Goal: Answer question/provide support

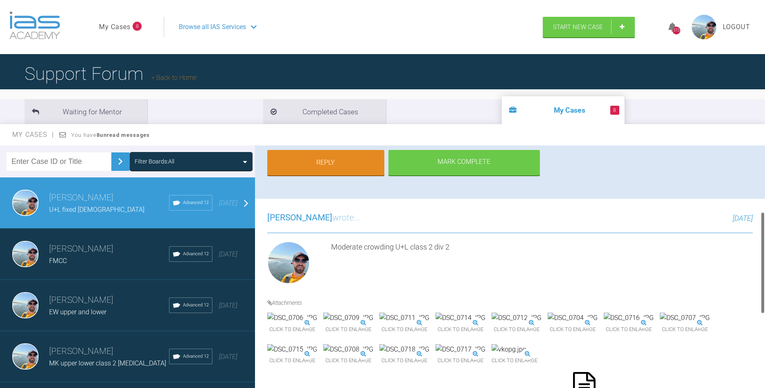
scroll to position [346, 0]
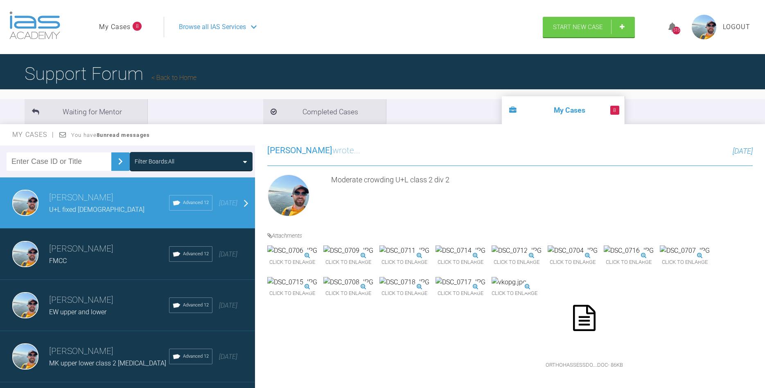
click at [573, 312] on icon at bounding box center [584, 318] width 23 height 26
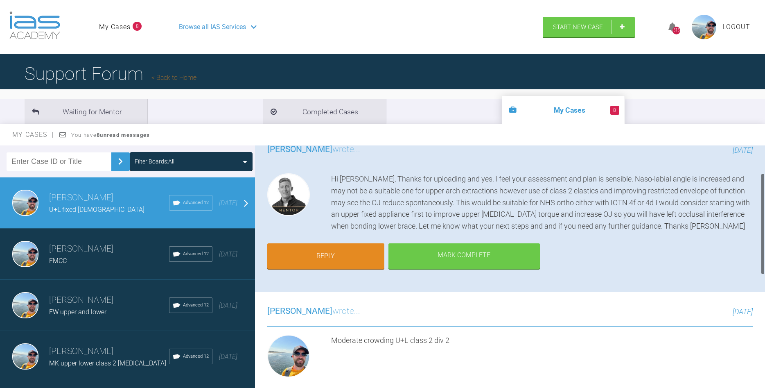
scroll to position [0, 0]
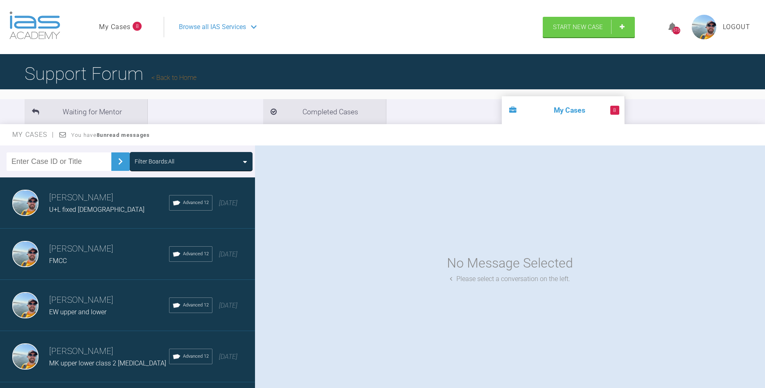
click at [124, 200] on h3 "[PERSON_NAME]" at bounding box center [109, 198] width 120 height 14
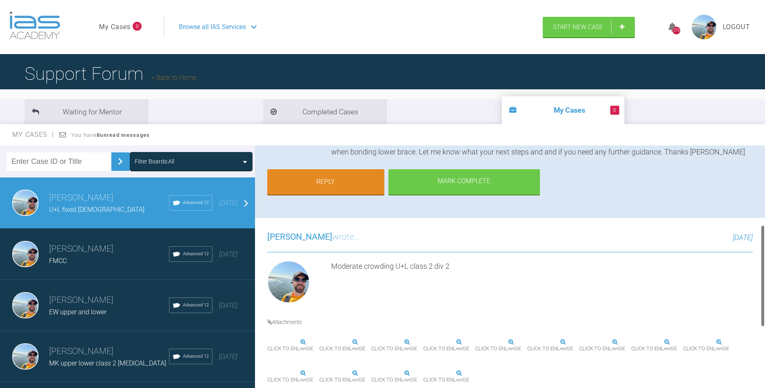
scroll to position [327, 0]
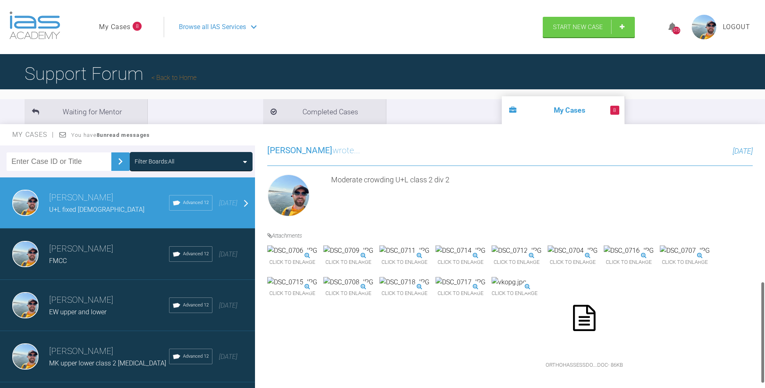
click at [573, 327] on icon at bounding box center [584, 318] width 23 height 26
click at [95, 256] on div "FMCC" at bounding box center [109, 260] width 120 height 11
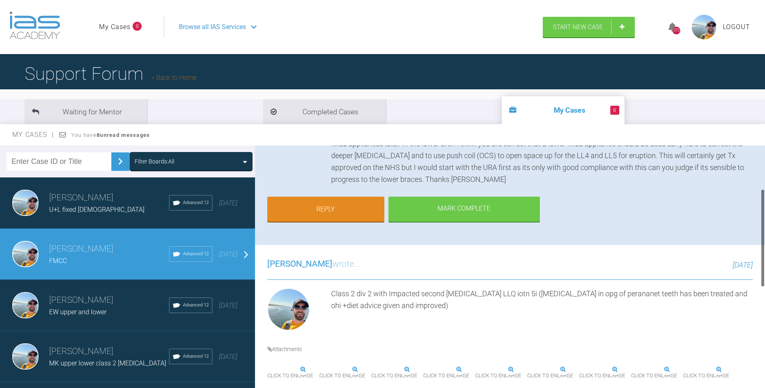
scroll to position [43, 0]
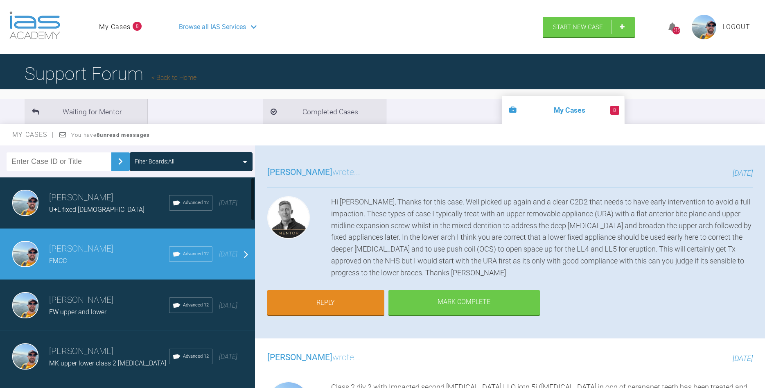
click at [116, 312] on div "EW upper and lower" at bounding box center [109, 312] width 120 height 11
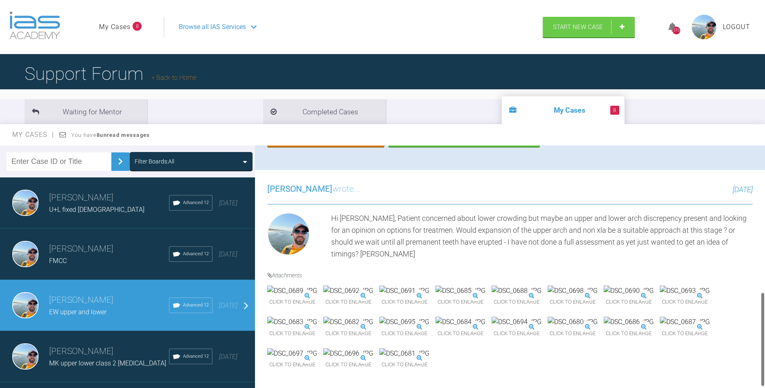
scroll to position [394, 0]
click at [660, 323] on img at bounding box center [685, 321] width 50 height 11
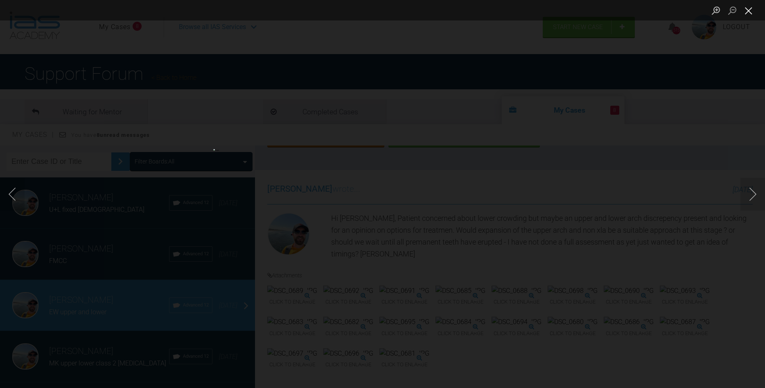
click at [747, 9] on button "Close lightbox" at bounding box center [749, 10] width 16 height 14
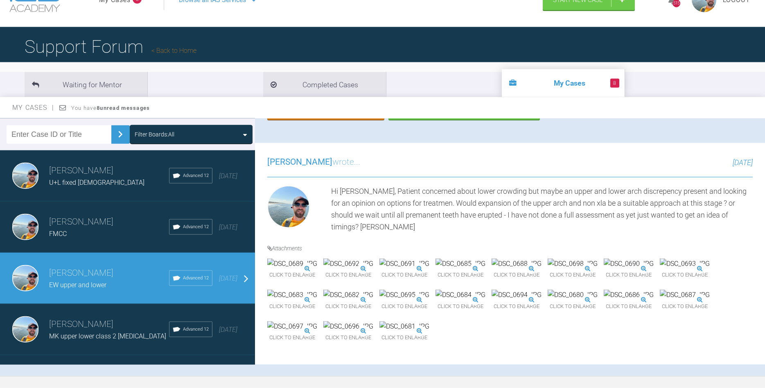
scroll to position [42, 0]
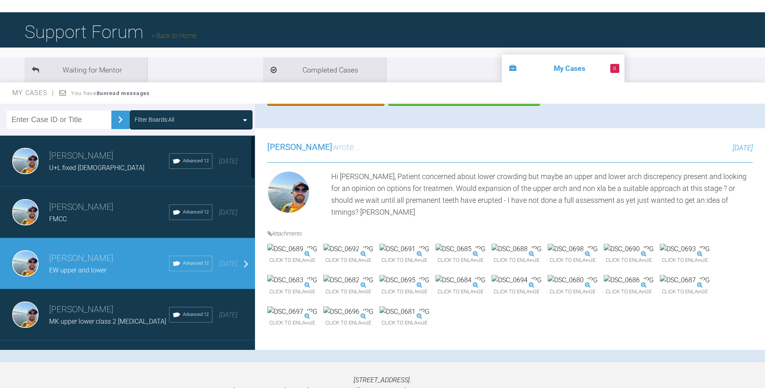
click at [86, 317] on div "MK upper lower class 2 [MEDICAL_DATA]" at bounding box center [109, 321] width 120 height 11
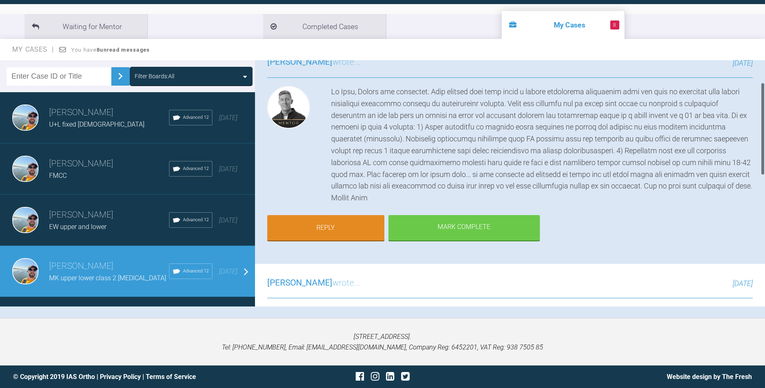
scroll to position [52, 0]
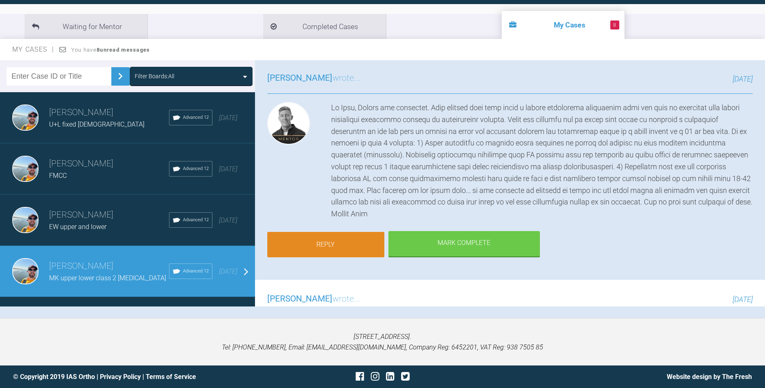
click at [337, 246] on link "Reply" at bounding box center [325, 244] width 117 height 25
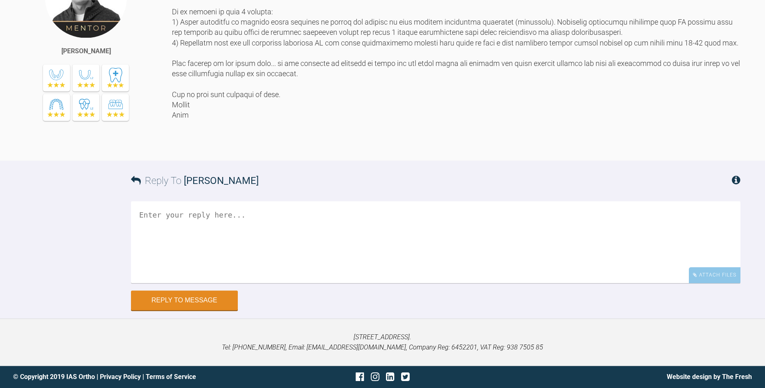
scroll to position [626, 0]
click at [345, 228] on textarea at bounding box center [436, 242] width 610 height 82
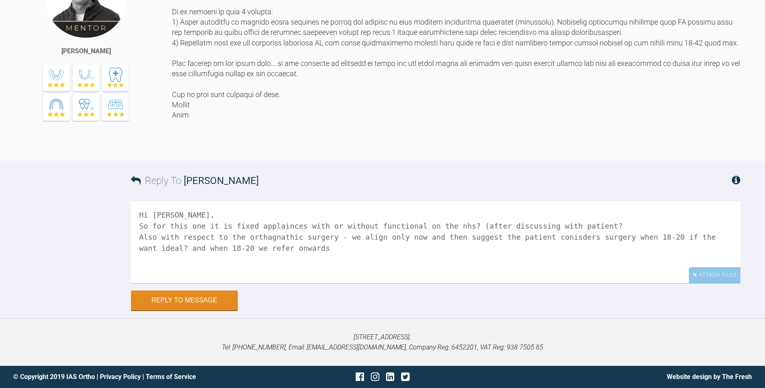
click at [316, 224] on textarea "Hi [PERSON_NAME], So for this one it is fixed applainces with or without functi…" at bounding box center [436, 242] width 610 height 82
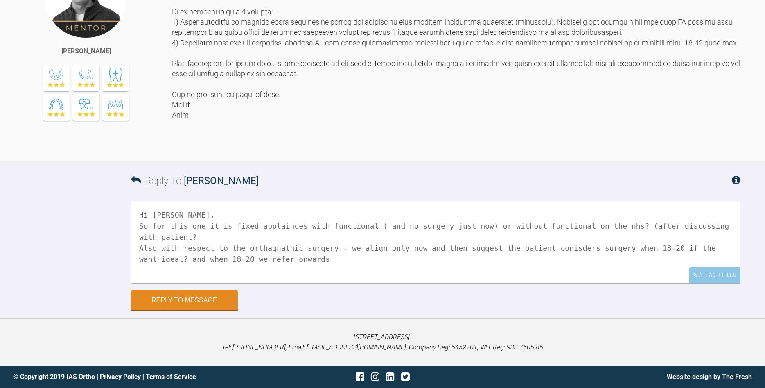
click at [556, 226] on textarea "Hi [PERSON_NAME], So for this one it is fixed applainces with functional ( and …" at bounding box center [436, 242] width 610 height 82
click at [294, 224] on textarea "Hi [PERSON_NAME], So for this one it is fixed applainces with functional ( and …" at bounding box center [436, 242] width 610 height 82
click at [629, 223] on textarea "Hi [PERSON_NAME], So for this one it is fixed applainces on nhs with functional…" at bounding box center [436, 242] width 610 height 82
click at [324, 226] on textarea "Hi [PERSON_NAME], So for this one it is fixed applainces on nhs with functional…" at bounding box center [436, 242] width 610 height 82
click at [524, 223] on textarea "Hi [PERSON_NAME], So for this one it is fixed applainces on nhs 1) with functio…" at bounding box center [436, 242] width 610 height 82
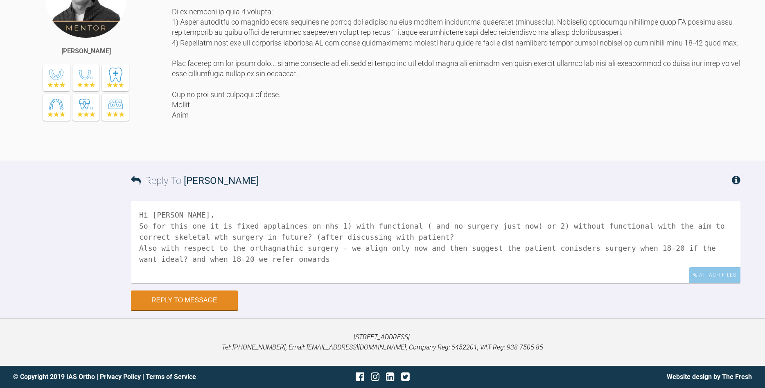
click at [400, 226] on textarea "Hi [PERSON_NAME], So for this one it is fixed applainces on nhs 1) with functio…" at bounding box center [436, 242] width 610 height 82
click at [591, 226] on textarea "Hi [PERSON_NAME], So for this one it is fixed applainces on nhs 1) with functio…" at bounding box center [436, 242] width 610 height 82
click at [181, 238] on textarea "Hi [PERSON_NAME], So for this one it is fixed applainces on nhs 1) with functio…" at bounding box center [436, 242] width 610 height 82
click at [581, 236] on textarea "Hi [PERSON_NAME], So for this one it is fixed applainces on nhs 1) with functio…" at bounding box center [436, 242] width 610 height 82
click at [330, 246] on textarea "Hi [PERSON_NAME], So for this one it is fixed applainces on nhs 1) with functio…" at bounding box center [436, 242] width 610 height 82
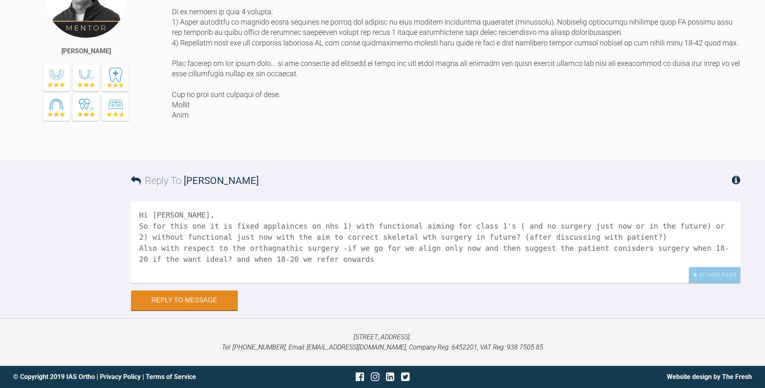
click at [436, 246] on textarea "Hi [PERSON_NAME], So for this one it is fixed applainces on nhs 1) with functio…" at bounding box center [436, 242] width 610 height 82
click at [387, 258] on textarea "Hi [PERSON_NAME], So for this one it is fixed applainces on nhs 1) with functio…" at bounding box center [436, 242] width 610 height 82
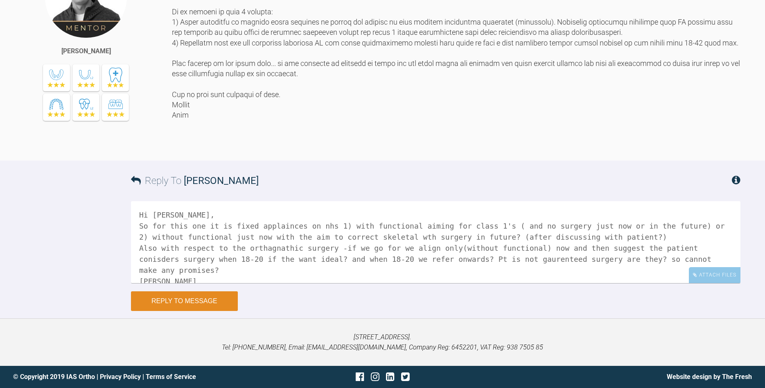
type textarea "Hi [PERSON_NAME], So for this one it is fixed applainces on nhs 1) with functio…"
click at [195, 301] on button "Reply to Message" at bounding box center [184, 301] width 107 height 20
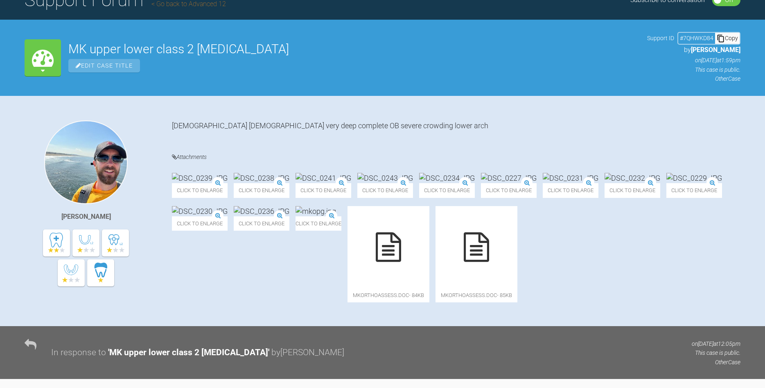
scroll to position [0, 0]
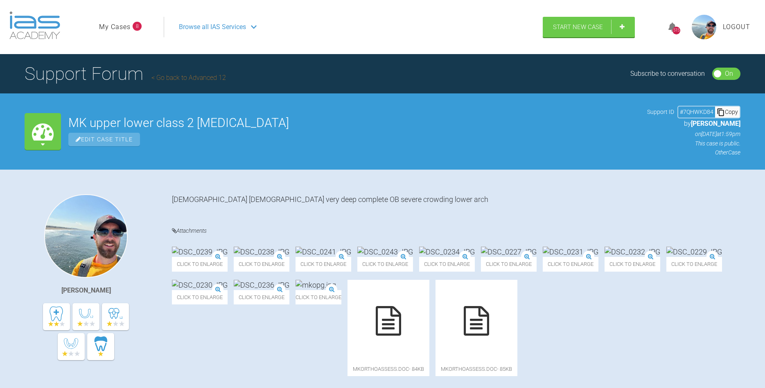
click at [111, 29] on link "My Cases" at bounding box center [115, 27] width 32 height 11
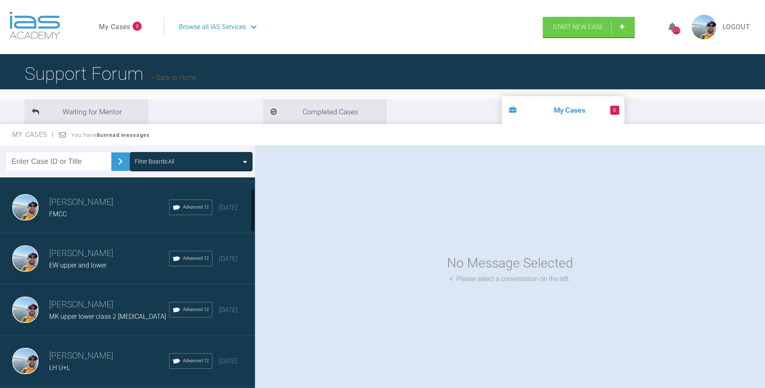
scroll to position [93, 0]
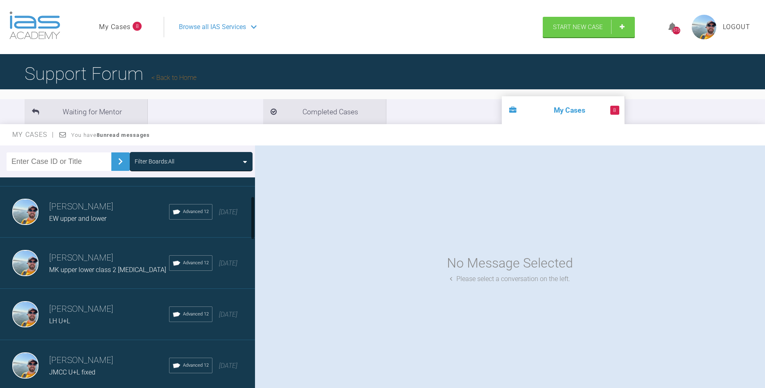
click at [106, 319] on div "LH U+L" at bounding box center [109, 321] width 120 height 11
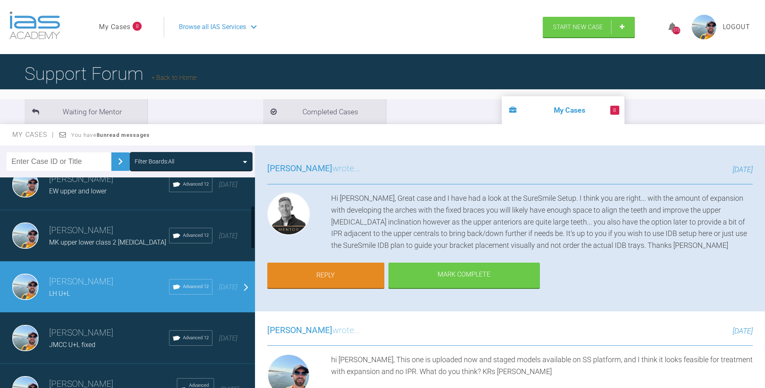
scroll to position [140, 0]
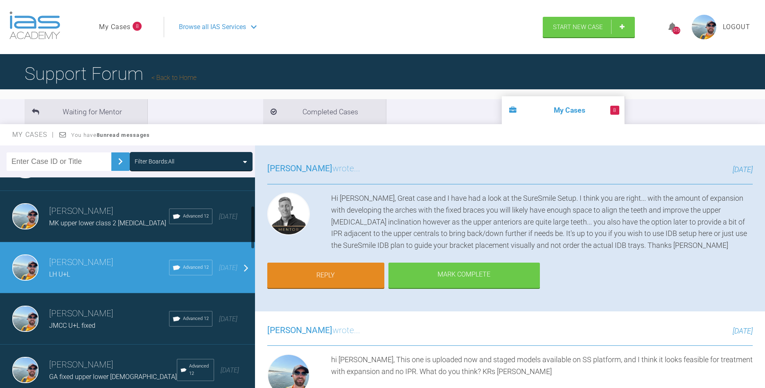
click at [117, 317] on h3 "[PERSON_NAME]" at bounding box center [109, 314] width 120 height 14
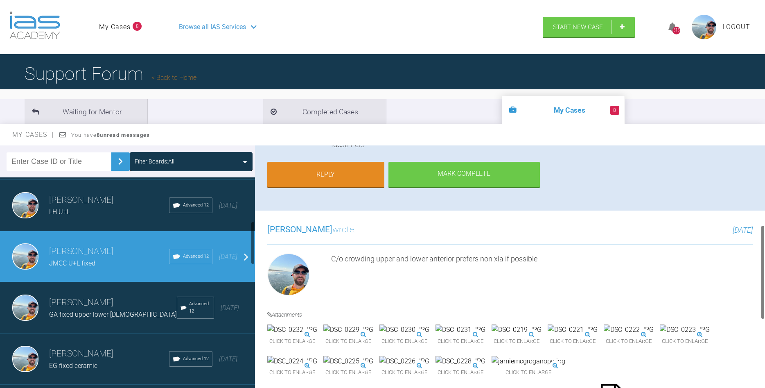
scroll to position [233, 0]
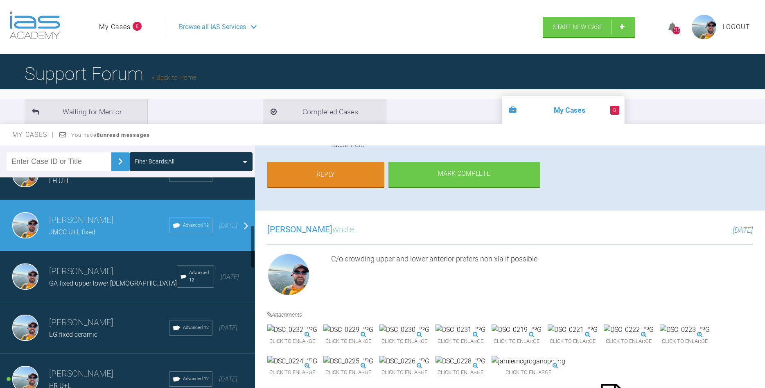
click at [105, 287] on span "GA fixed upper lower [DEMOGRAPHIC_DATA]" at bounding box center [113, 283] width 128 height 8
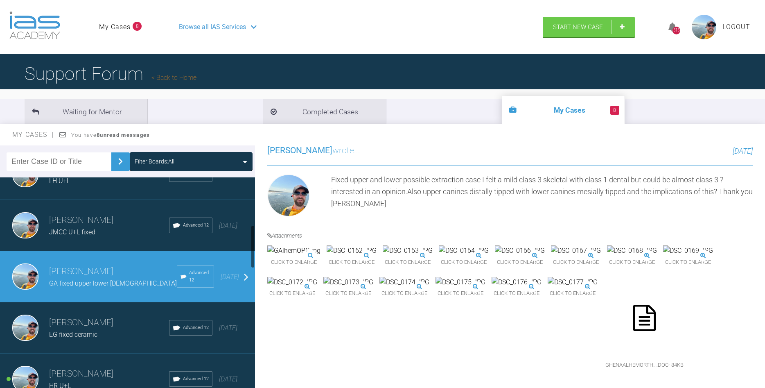
click at [108, 332] on div "EG fixed ceramic" at bounding box center [109, 334] width 120 height 11
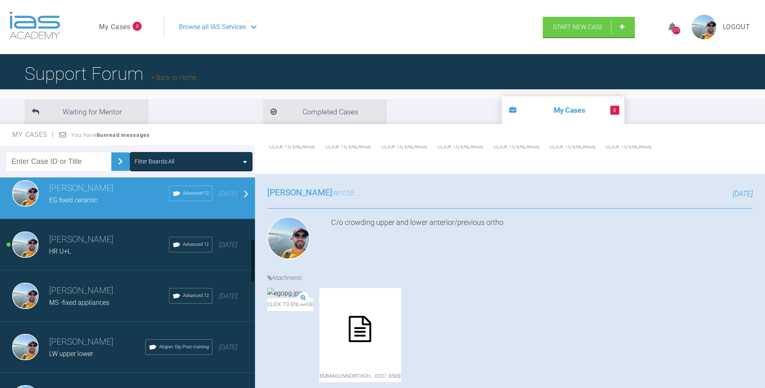
scroll to position [373, 0]
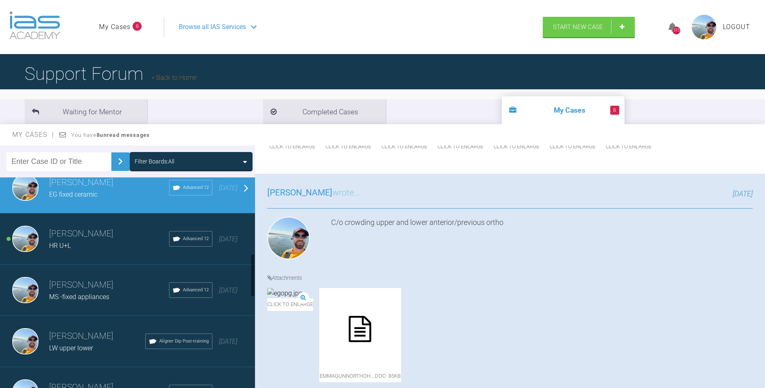
click at [115, 253] on div "[PERSON_NAME] HR U+L Advanced 12 [DATE]" at bounding box center [127, 238] width 255 height 51
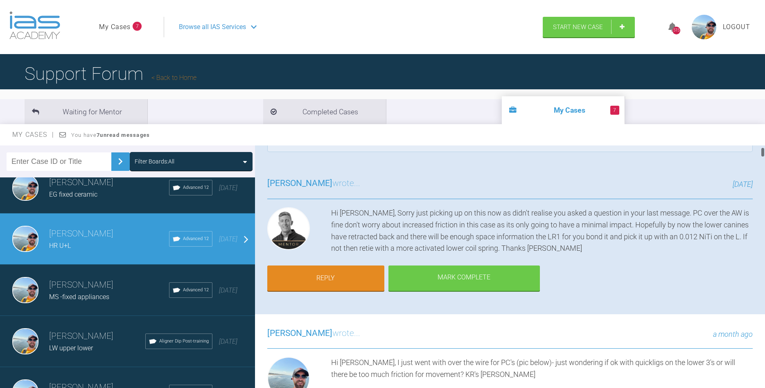
scroll to position [47, 0]
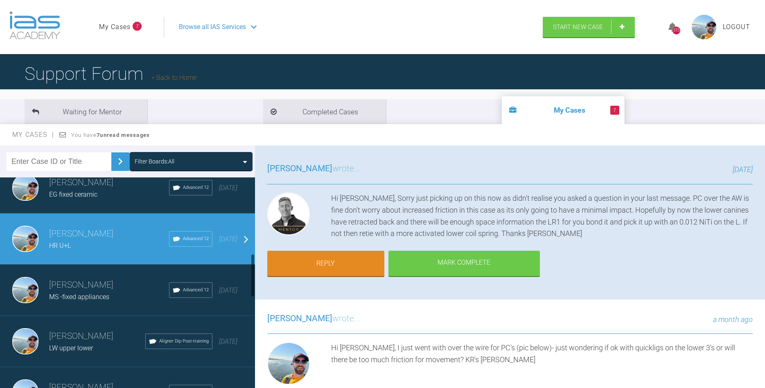
click at [103, 304] on div "[PERSON_NAME] MS -fixed appliances Advanced 12 [DATE]" at bounding box center [127, 289] width 255 height 51
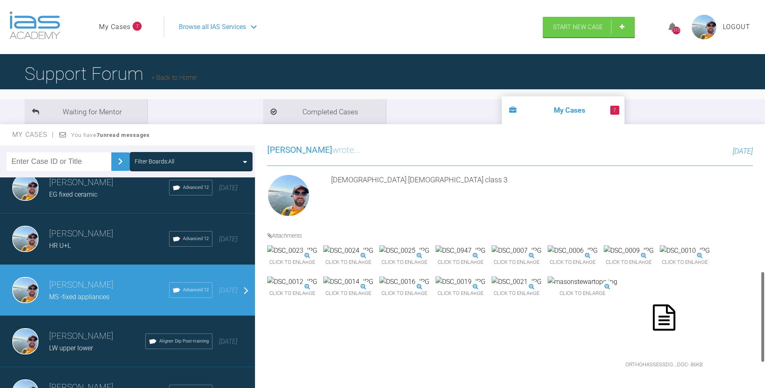
scroll to position [323, 0]
click at [244, 292] on div "[PERSON_NAME] MS -fixed appliances Advanced 12 [DATE]" at bounding box center [127, 289] width 255 height 51
click at [222, 286] on div "[DATE]" at bounding box center [228, 290] width 18 height 11
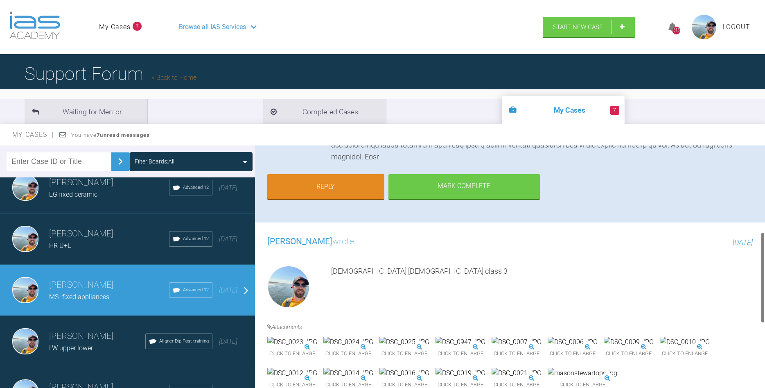
scroll to position [233, 0]
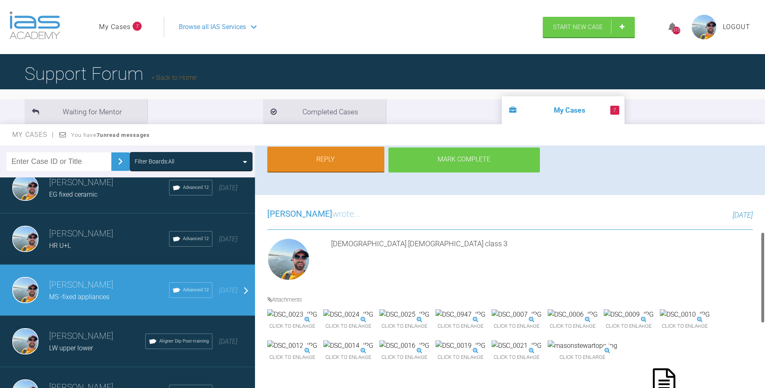
click at [464, 160] on div "Mark Complete" at bounding box center [464, 159] width 151 height 25
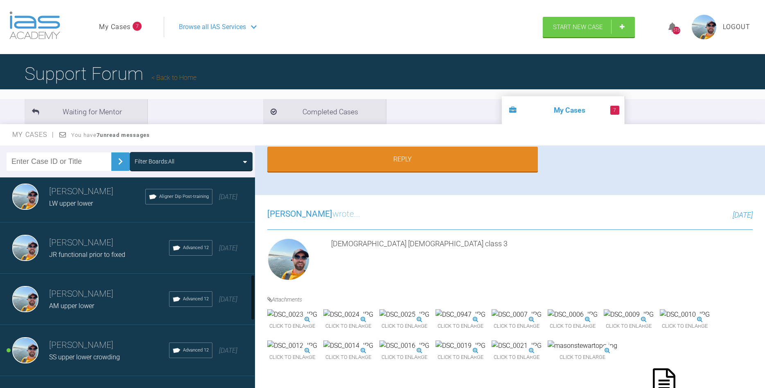
scroll to position [420, 0]
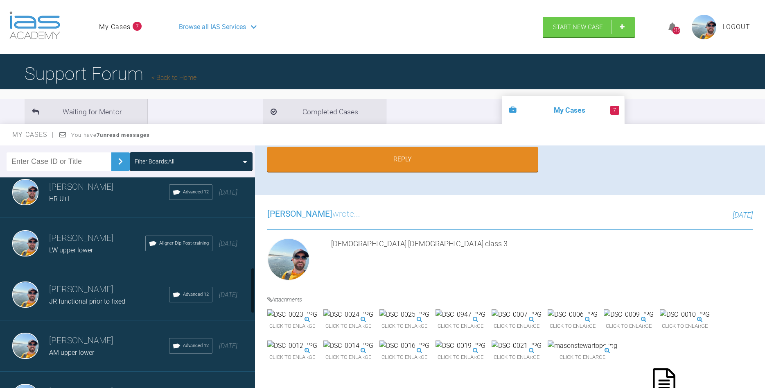
click at [104, 244] on h3 "[PERSON_NAME]" at bounding box center [97, 238] width 96 height 14
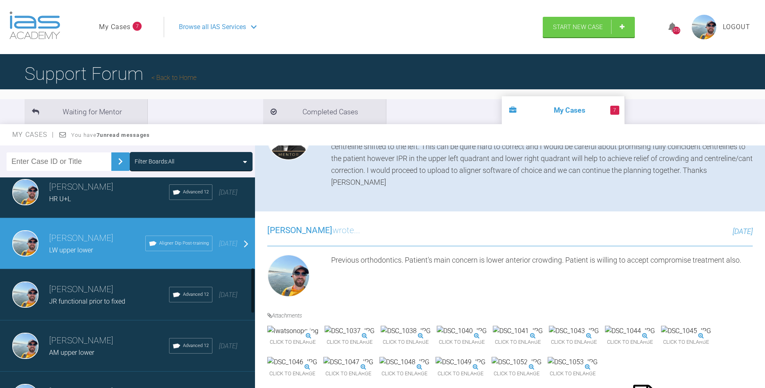
click at [100, 292] on h3 "[PERSON_NAME]" at bounding box center [109, 290] width 120 height 14
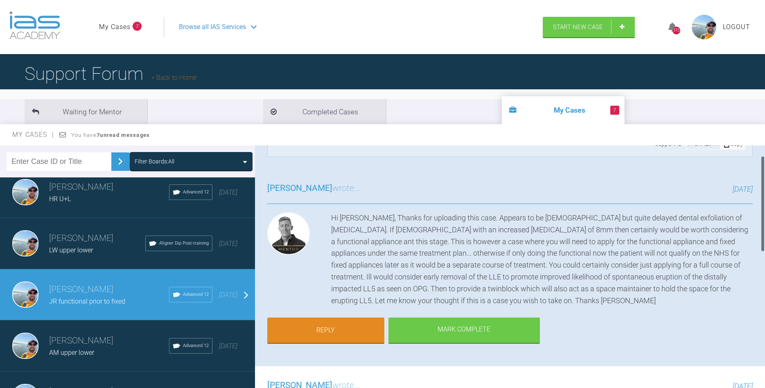
scroll to position [47, 0]
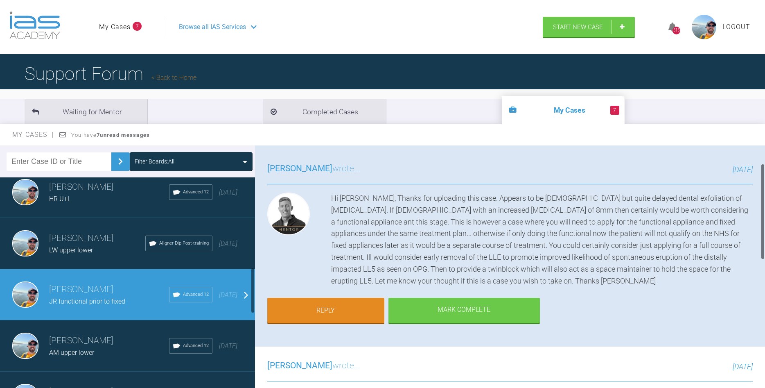
click at [88, 343] on h3 "[PERSON_NAME]" at bounding box center [109, 341] width 120 height 14
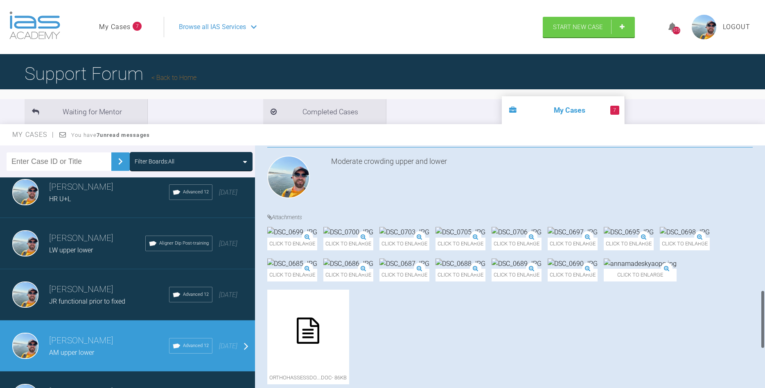
scroll to position [653, 0]
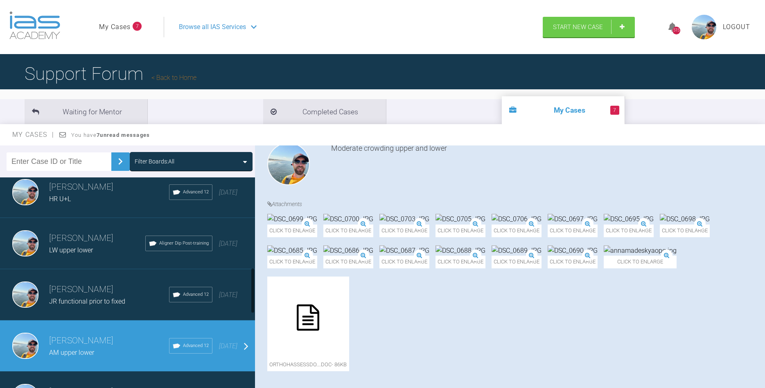
click at [219, 346] on span "[DATE]" at bounding box center [228, 346] width 18 height 8
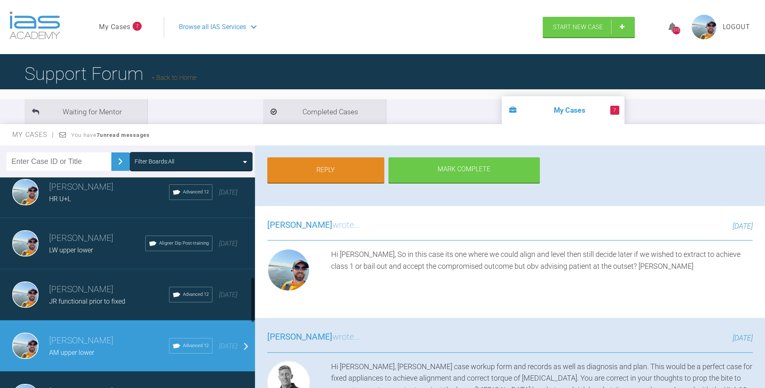
scroll to position [513, 0]
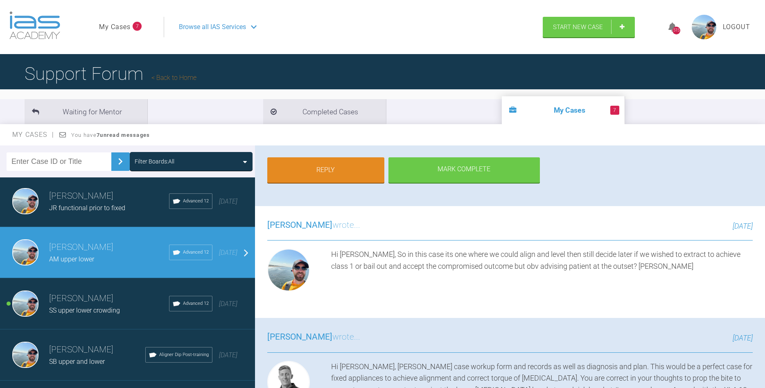
click at [112, 305] on h3 "[PERSON_NAME]" at bounding box center [109, 299] width 120 height 14
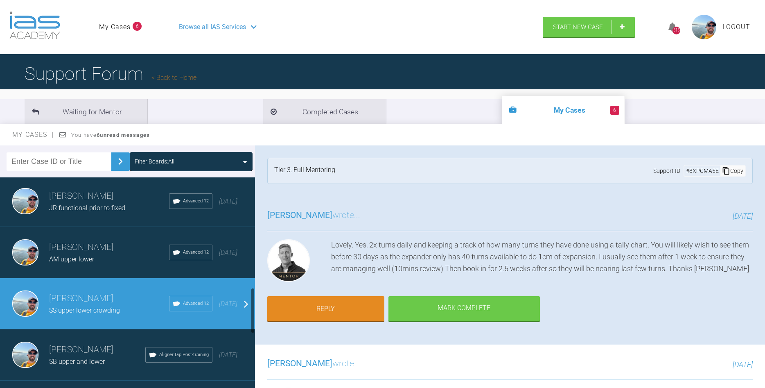
scroll to position [653, 0]
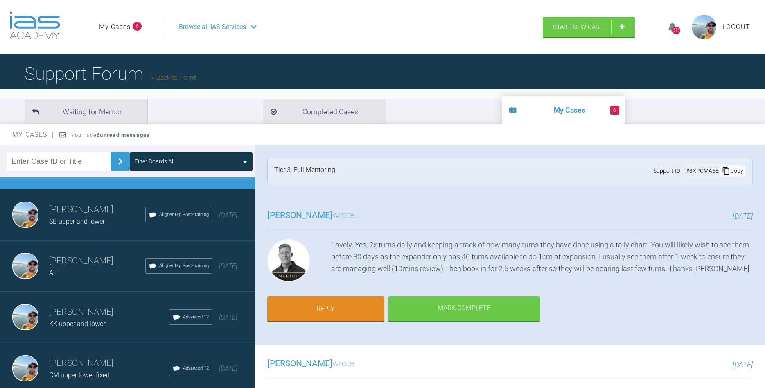
click at [86, 265] on h3 "[PERSON_NAME]" at bounding box center [97, 261] width 96 height 14
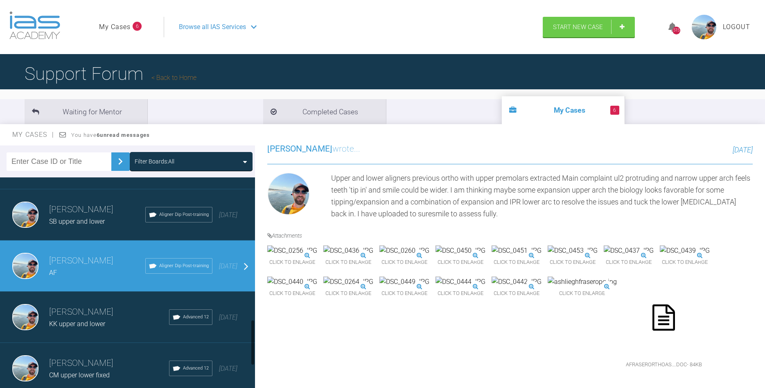
scroll to position [700, 0]
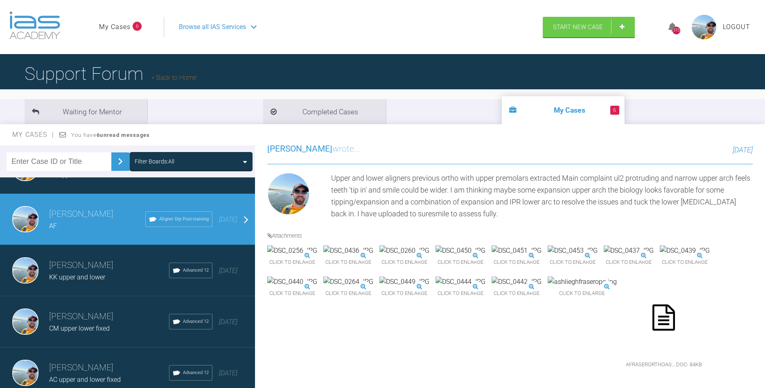
click at [127, 276] on div "KK upper and lower" at bounding box center [109, 277] width 120 height 11
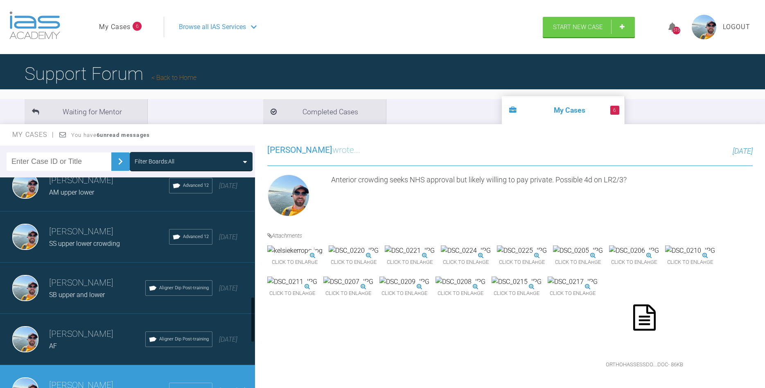
scroll to position [607, 0]
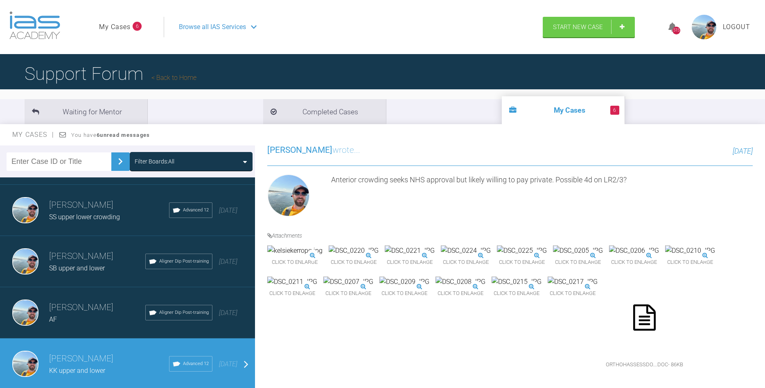
click at [98, 271] on span "SB upper and lower" at bounding box center [77, 268] width 56 height 8
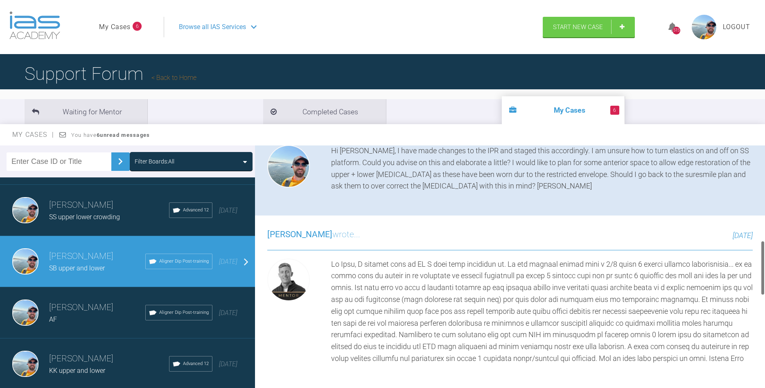
scroll to position [612, 0]
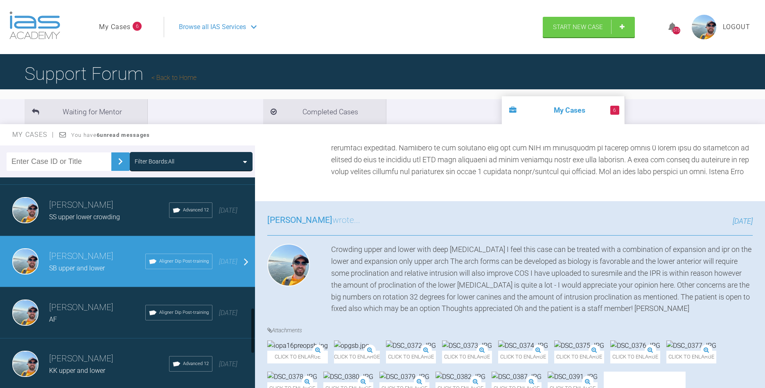
click at [107, 312] on h3 "[PERSON_NAME]" at bounding box center [97, 308] width 96 height 14
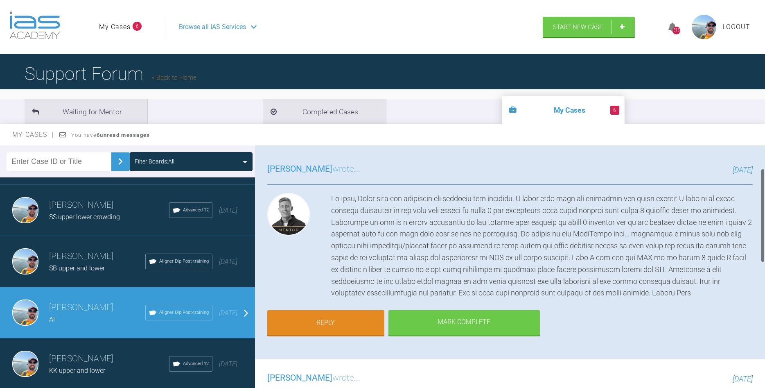
scroll to position [93, 0]
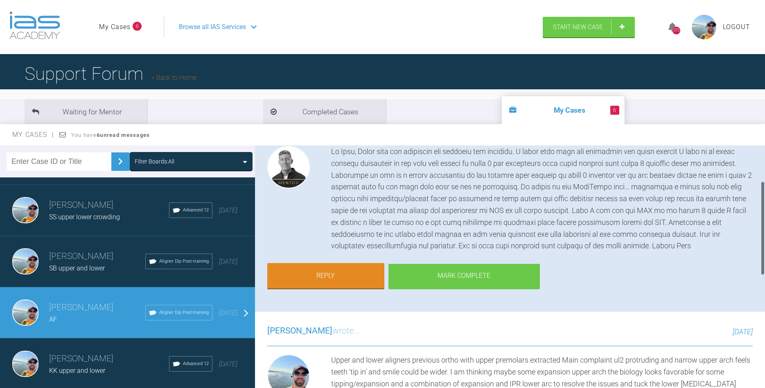
click at [455, 276] on div "Mark Complete" at bounding box center [464, 276] width 151 height 25
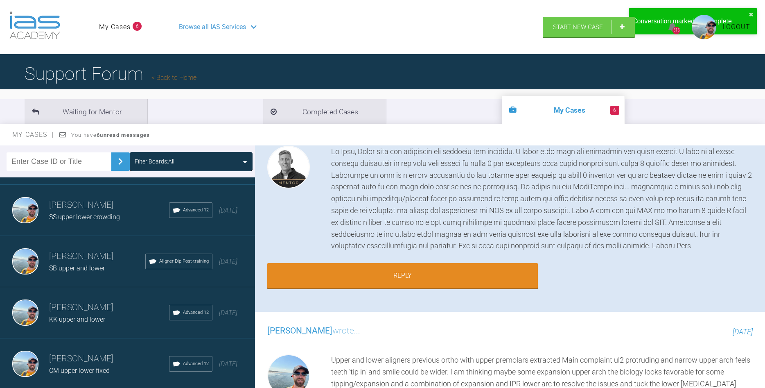
click at [88, 310] on h3 "[PERSON_NAME]" at bounding box center [109, 308] width 120 height 14
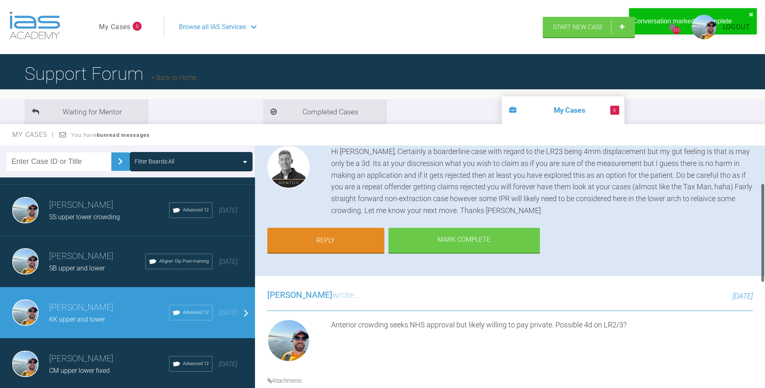
scroll to position [0, 0]
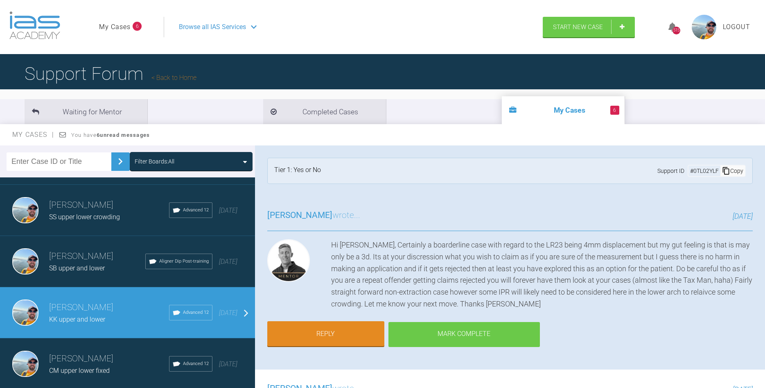
click at [444, 336] on div "Mark Complete" at bounding box center [464, 334] width 151 height 25
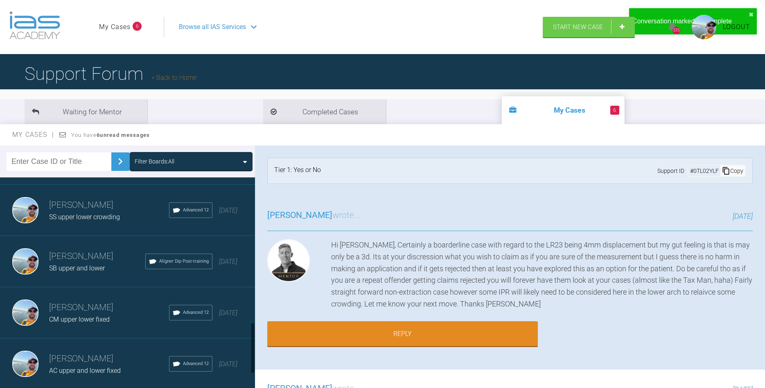
click at [102, 319] on span "CM upper lower fixed" at bounding box center [79, 319] width 61 height 8
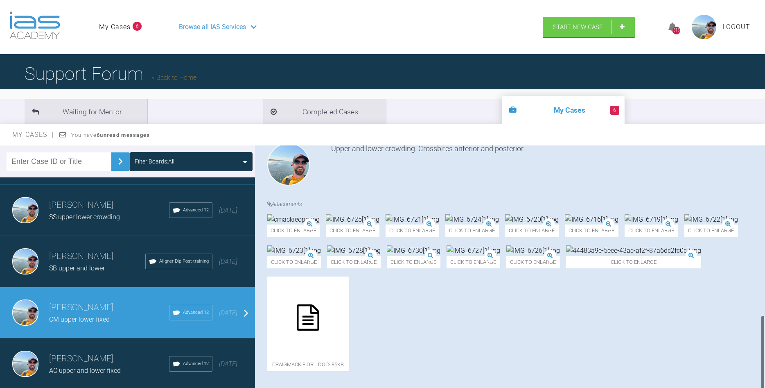
scroll to position [544, 0]
click at [319, 319] on icon at bounding box center [308, 317] width 23 height 26
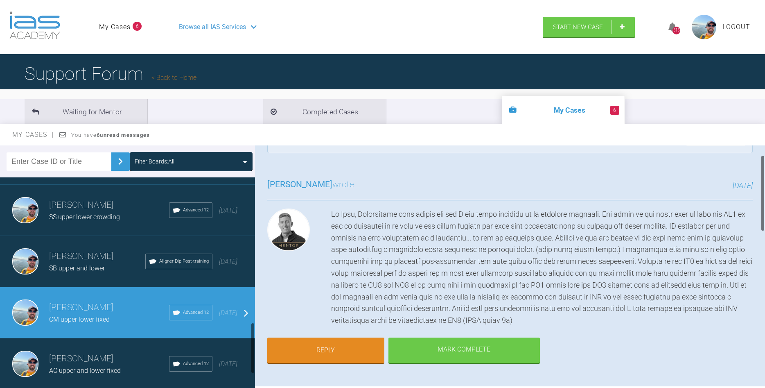
scroll to position [681, 0]
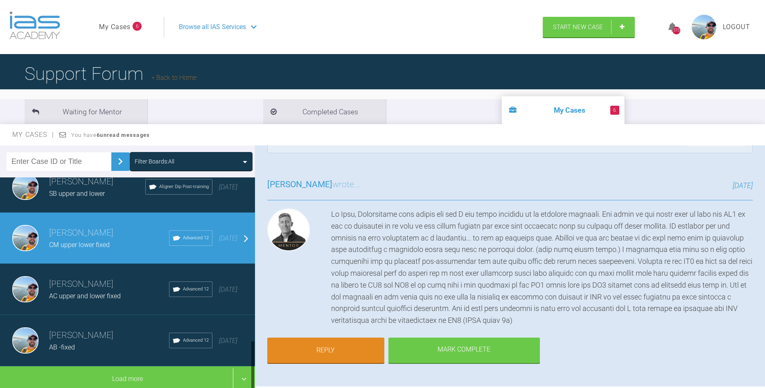
click at [68, 300] on span "AC upper and lower fixed" at bounding box center [85, 296] width 72 height 8
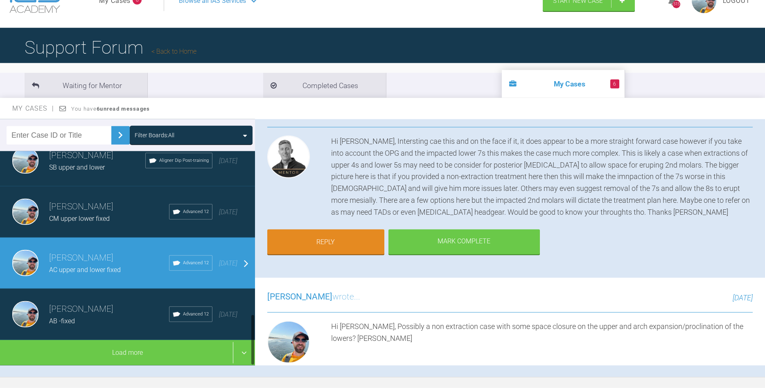
scroll to position [42, 0]
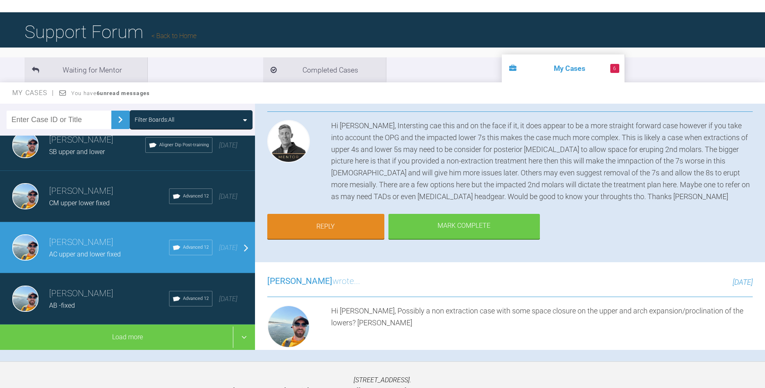
click at [118, 300] on h3 "[PERSON_NAME]" at bounding box center [109, 294] width 120 height 14
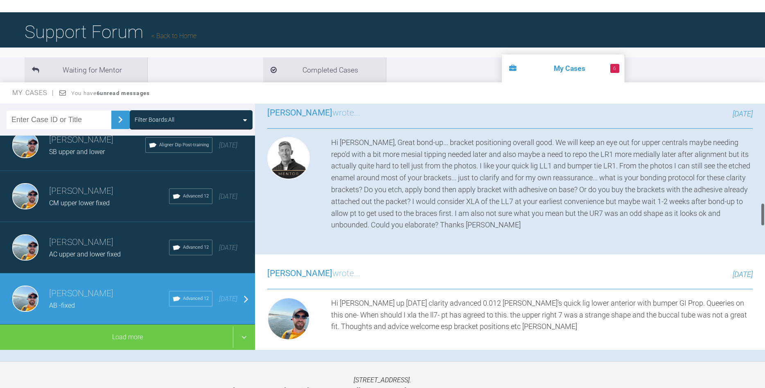
scroll to position [915, 0]
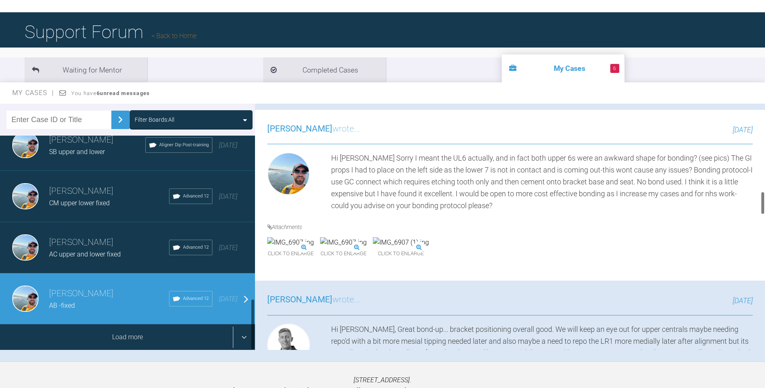
click at [148, 335] on div "Load more" at bounding box center [127, 336] width 255 height 25
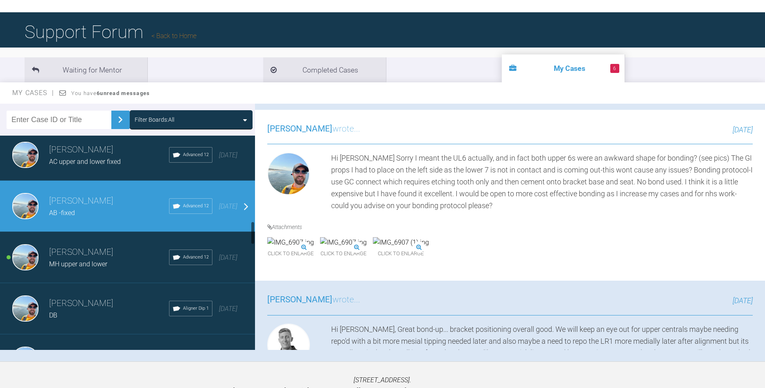
scroll to position [775, 0]
click at [119, 265] on div "MH upper and lower" at bounding box center [109, 263] width 120 height 11
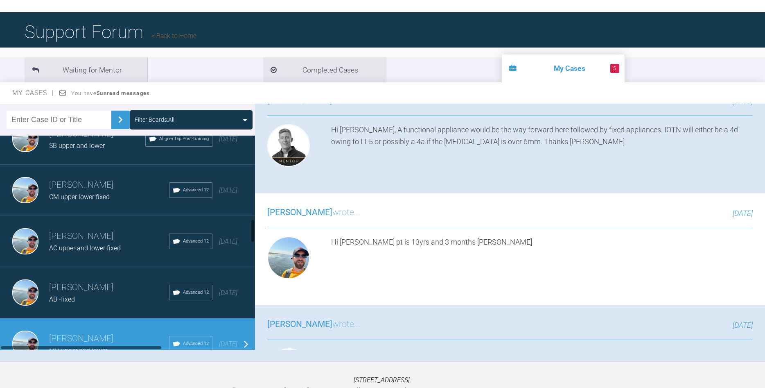
scroll to position [681, 0]
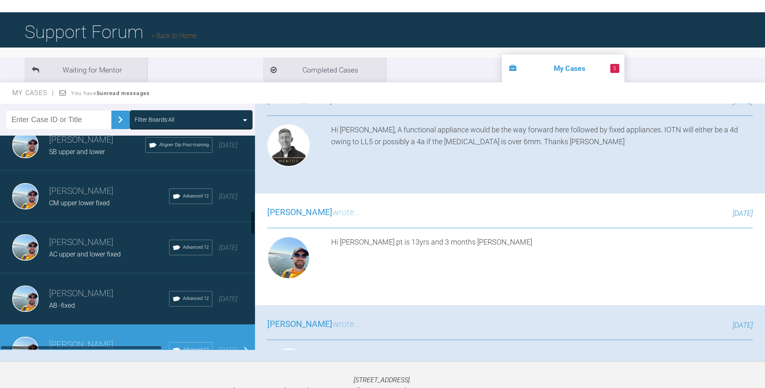
click at [120, 207] on div "CM upper lower fixed" at bounding box center [109, 203] width 120 height 11
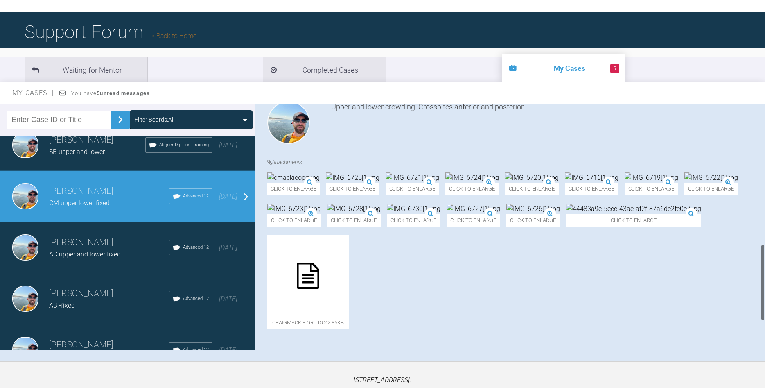
scroll to position [451, 0]
click at [499, 183] on img at bounding box center [472, 177] width 54 height 11
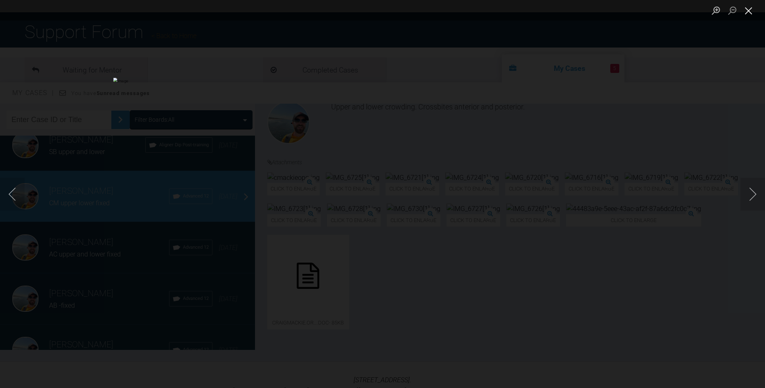
click at [748, 10] on button "Close lightbox" at bounding box center [749, 10] width 16 height 14
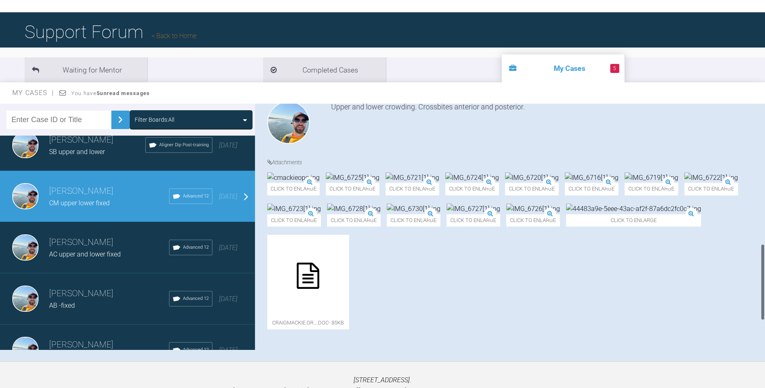
click at [733, 299] on div "Click to enlarge Click to enlarge Click to enlarge Click to enlarge Click to en…" at bounding box center [510, 254] width 486 height 165
click at [737, 276] on div "Click to enlarge Click to enlarge Click to enlarge Click to enlarge Click to en…" at bounding box center [510, 254] width 486 height 165
click at [731, 285] on div "Click to enlarge Click to enlarge Click to enlarge Click to enlarge Click to en…" at bounding box center [510, 254] width 486 height 165
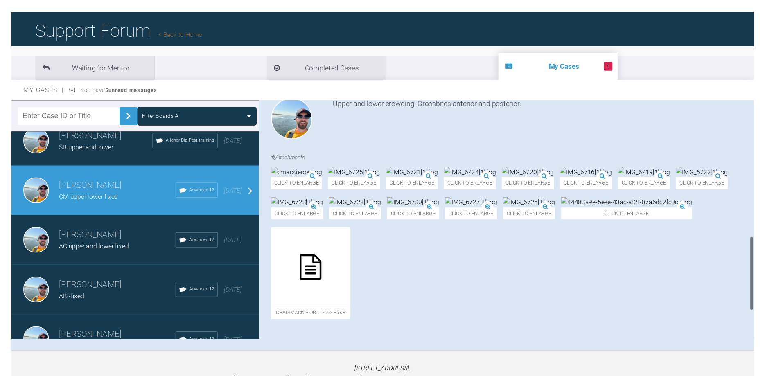
scroll to position [544, 0]
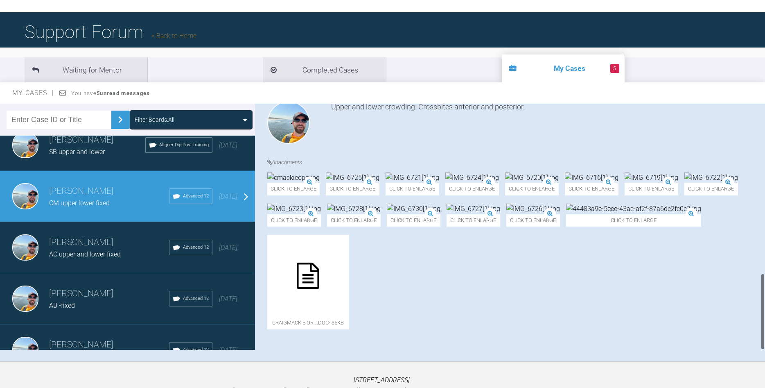
click at [717, 284] on div "Click to enlarge Click to enlarge Click to enlarge Click to enlarge Click to en…" at bounding box center [510, 254] width 486 height 165
